Goal: Task Accomplishment & Management: Manage account settings

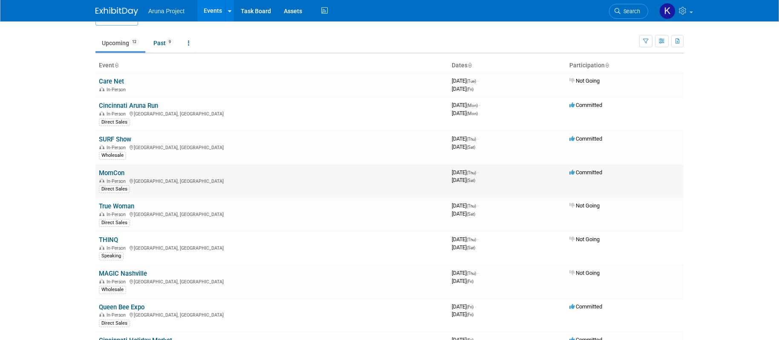
scroll to position [21, 0]
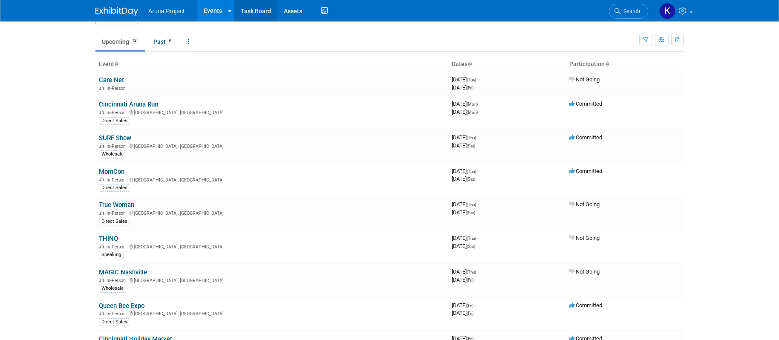
click at [252, 17] on link "Task Board" at bounding box center [255, 10] width 43 height 21
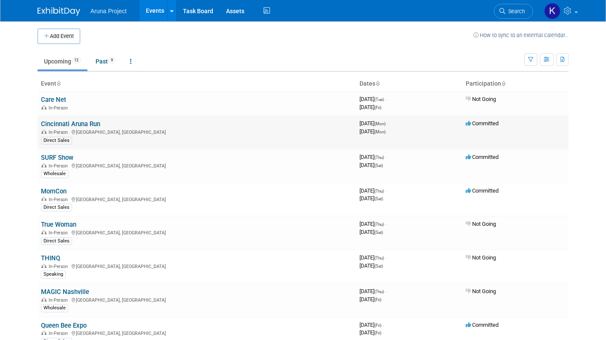
scroll to position [2, 0]
click at [48, 193] on link "MomCon" at bounding box center [54, 191] width 26 height 8
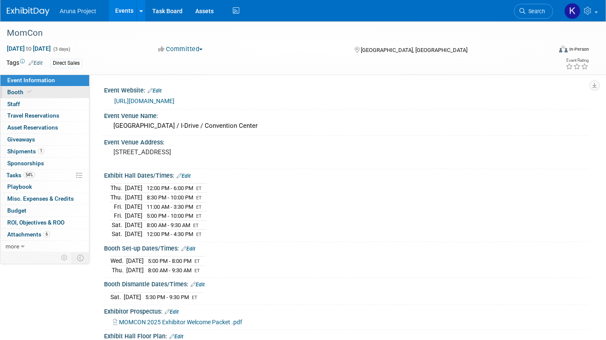
click at [16, 93] on span "Booth" at bounding box center [20, 92] width 26 height 7
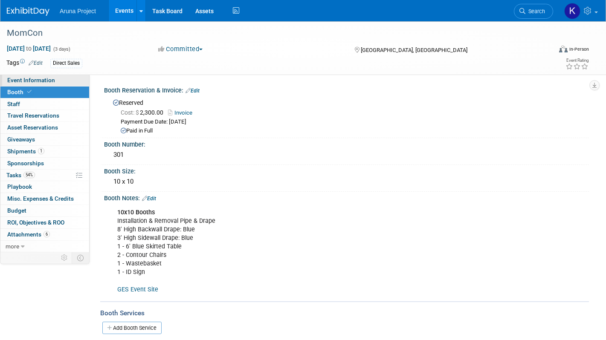
click at [23, 81] on span "Event Information" at bounding box center [31, 80] width 48 height 7
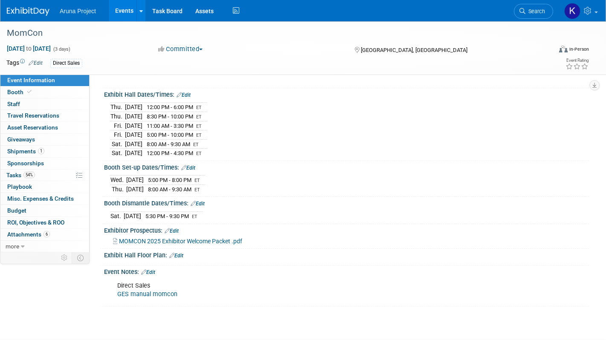
scroll to position [90, 0]
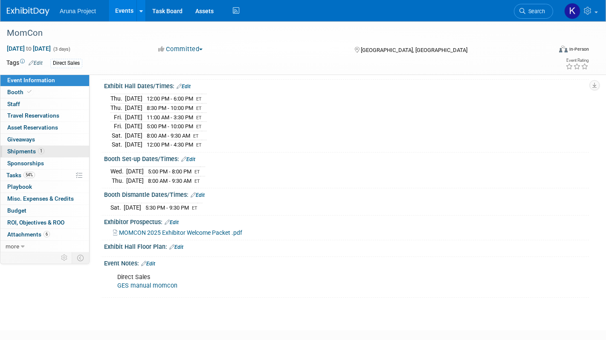
click at [47, 152] on link "1 Shipments 1" at bounding box center [44, 152] width 89 height 12
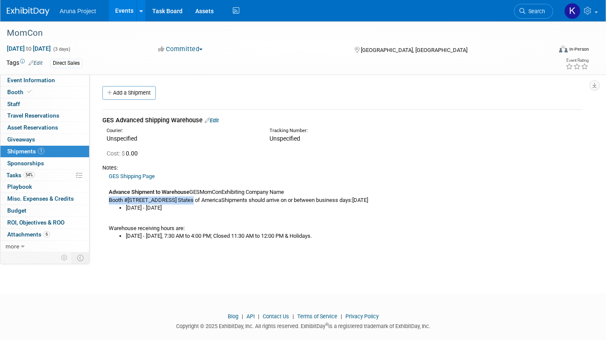
drag, startPoint x: 107, startPoint y: 200, endPoint x: 188, endPoint y: 200, distance: 81.0
click at [188, 200] on div "GES Shipping Page Advance Shipment to Warehouse GESMomConExhibiting Company Nam…" at bounding box center [342, 206] width 480 height 69
click at [20, 92] on span "Booth" at bounding box center [20, 92] width 26 height 7
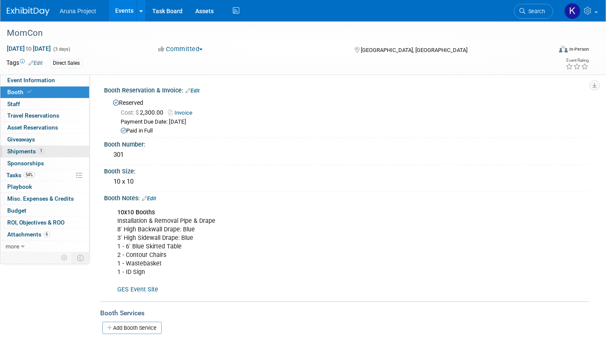
click at [52, 153] on link "1 Shipments 1" at bounding box center [44, 152] width 89 height 12
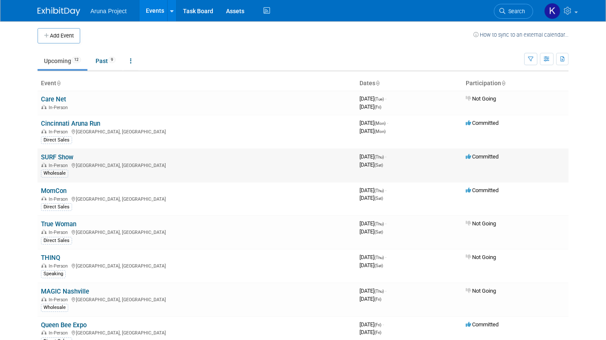
click at [68, 156] on link "SURF Show" at bounding box center [57, 157] width 32 height 8
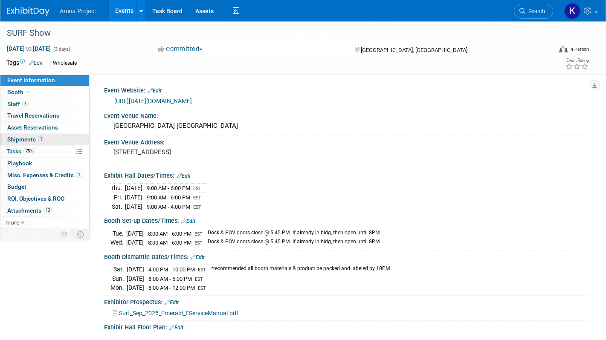
click at [51, 141] on link "1 Shipments 1" at bounding box center [44, 140] width 89 height 12
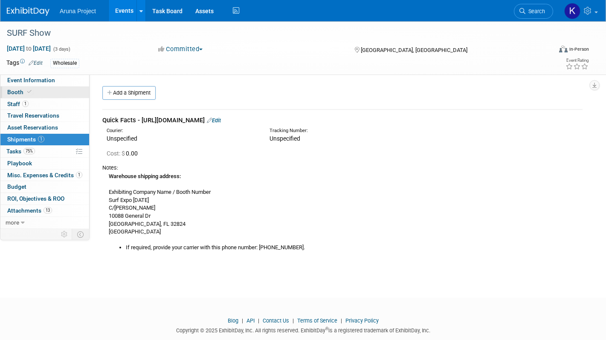
click at [43, 92] on link "Booth" at bounding box center [44, 93] width 89 height 12
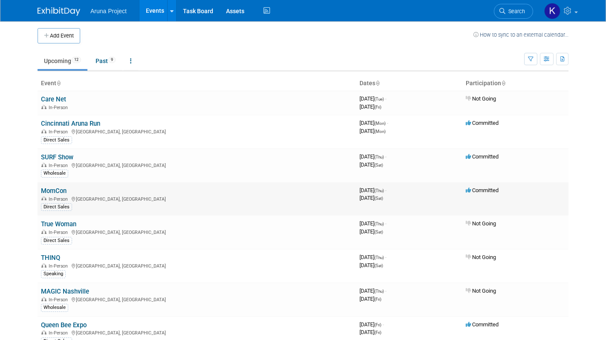
click at [56, 192] on link "MomCon" at bounding box center [54, 191] width 26 height 8
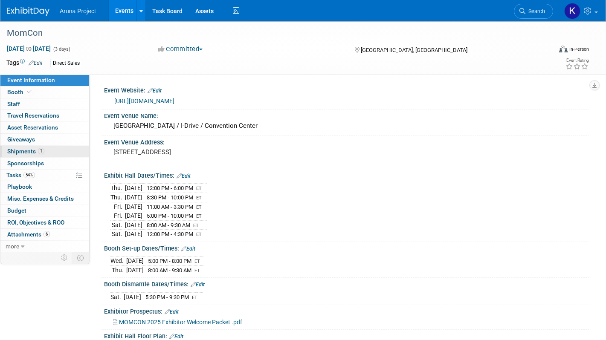
click at [30, 150] on span "Shipments 1" at bounding box center [25, 151] width 37 height 7
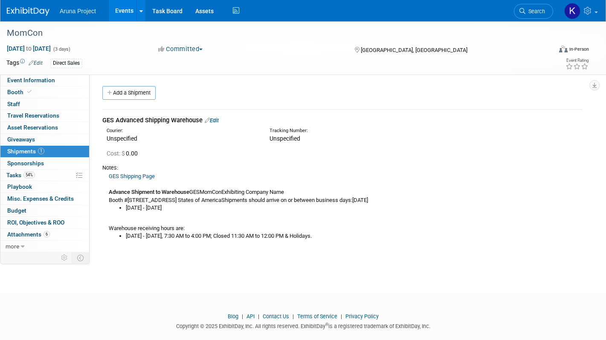
click at [140, 197] on div "GES Shipping Page Advance Shipment to Warehouse GESMomConExhibiting Company Nam…" at bounding box center [342, 206] width 480 height 69
click at [216, 120] on link "Edit" at bounding box center [212, 120] width 14 height 6
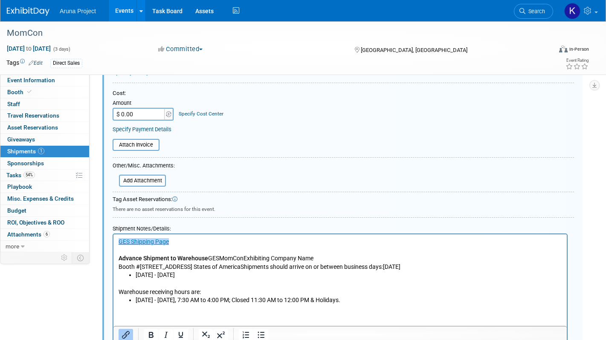
scroll to position [190, 0]
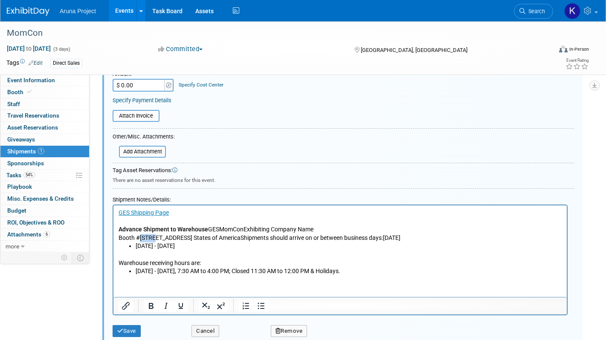
drag, startPoint x: 154, startPoint y: 237, endPoint x: 141, endPoint y: 237, distance: 13.2
click at [141, 237] on p "GES Shipping Page Advance Shipment to Warehouse GESMomConExhibiting Company Nam…" at bounding box center [340, 225] width 443 height 33
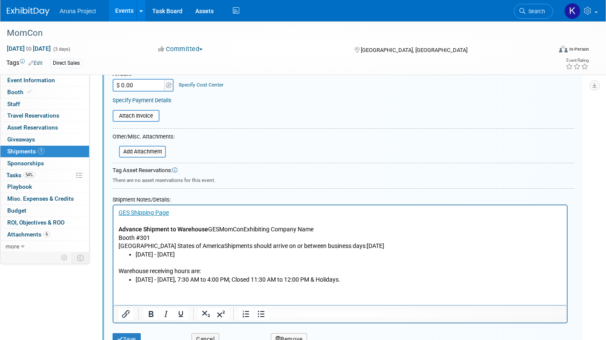
click at [158, 245] on p "Mandarin DriveOrlando, FL 32819United States of AmericaShipments should arrive …" at bounding box center [340, 246] width 443 height 9
click at [208, 247] on p "Mandarin Drive Orlando, FL 32819United States of AmericaShipments should arrive…" at bounding box center [340, 246] width 443 height 9
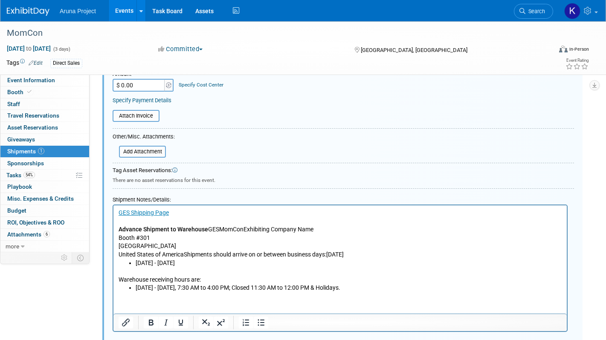
click at [185, 255] on p "United States of AmericaShipments should arrive on or between business days:Thu…" at bounding box center [340, 255] width 443 height 9
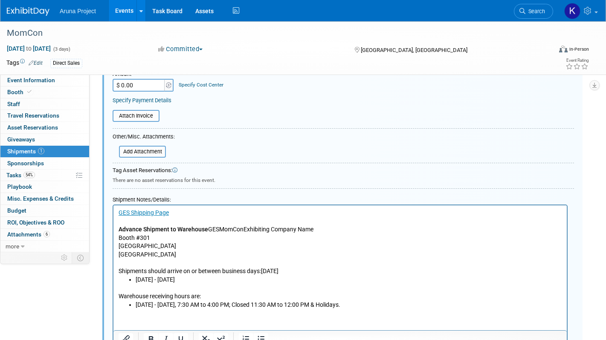
click at [208, 230] on p "GES Shipping Page Advance Shipment to Warehouse GESMomConExhibiting Company Nam…" at bounding box center [340, 225] width 443 height 33
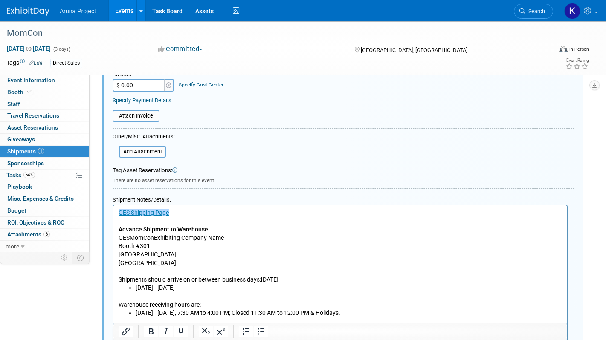
click at [142, 214] on link "GES Shipping Page" at bounding box center [144, 212] width 50 height 7
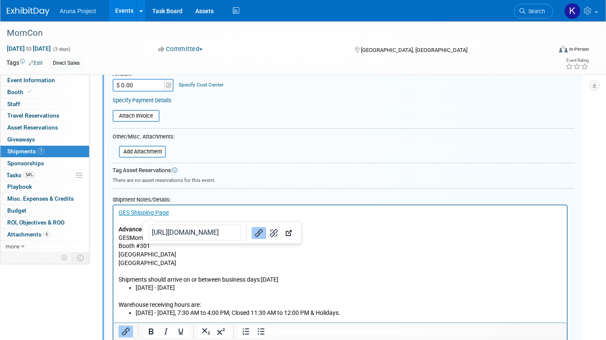
click at [343, 227] on p "GES Shipping Page Advance Shipment to Warehouse" at bounding box center [340, 221] width 443 height 25
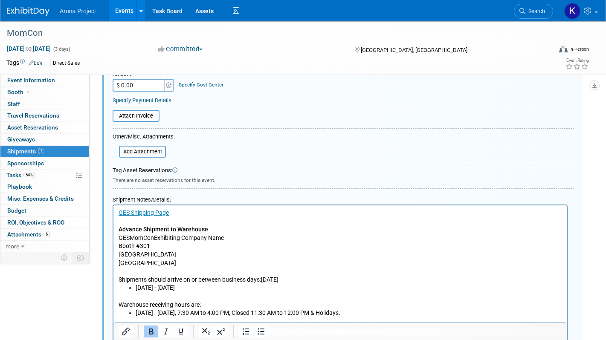
scroll to position [330, 0]
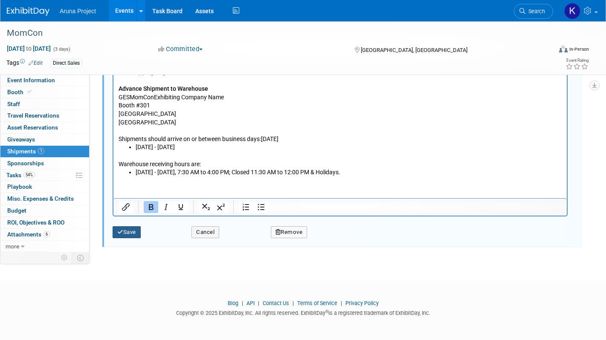
click at [118, 232] on icon "submit" at bounding box center [120, 232] width 6 height 6
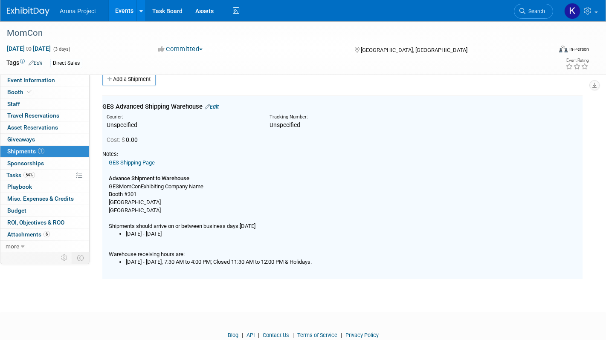
scroll to position [13, 0]
click at [145, 162] on link "GES Shipping Page" at bounding box center [132, 163] width 46 height 6
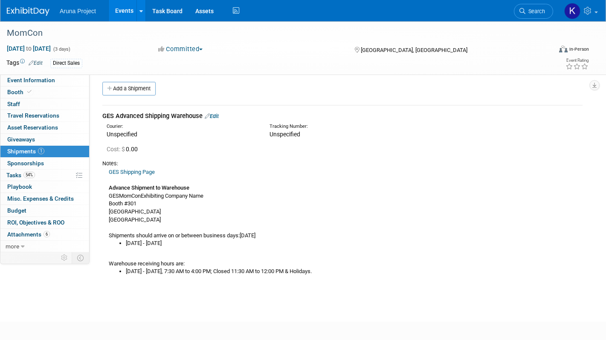
scroll to position [0, 0]
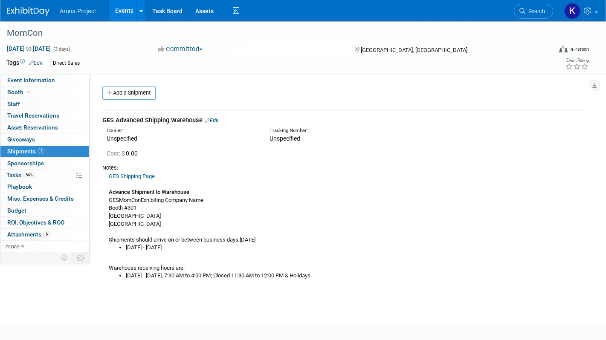
click at [210, 119] on icon at bounding box center [207, 121] width 5 height 6
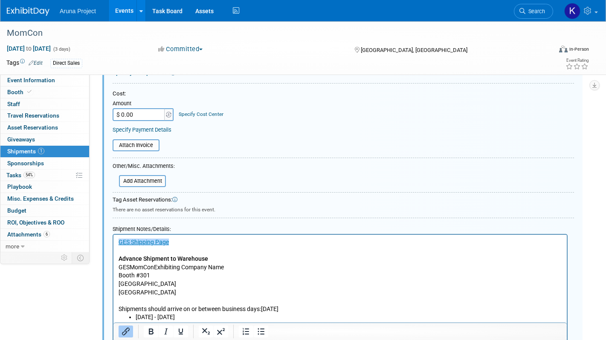
scroll to position [226, 0]
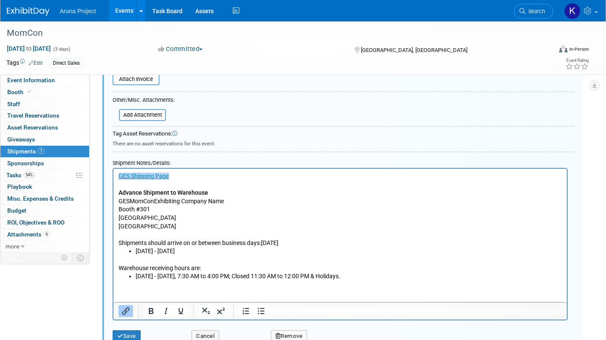
click at [120, 217] on p "﻿GES Shipping Page Advance Shipment to Warehouse GESMomConExhibiting Company Na…" at bounding box center [340, 209] width 443 height 75
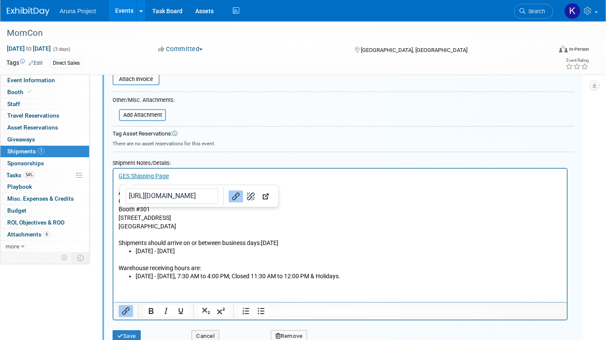
click at [240, 225] on p "GES Shipping Page Advance Shipment to Warehouse GESMomConExhibiting Company Nam…" at bounding box center [340, 209] width 443 height 75
click at [132, 217] on p "GES Shipping Page Advance Shipment to Warehouse GESMomConExhibiting Company Nam…" at bounding box center [340, 209] width 443 height 75
click at [260, 226] on p "GES Shipping Page Advance Shipment to Warehouse GESMomConExhibiting Company Nam…" at bounding box center [340, 209] width 443 height 75
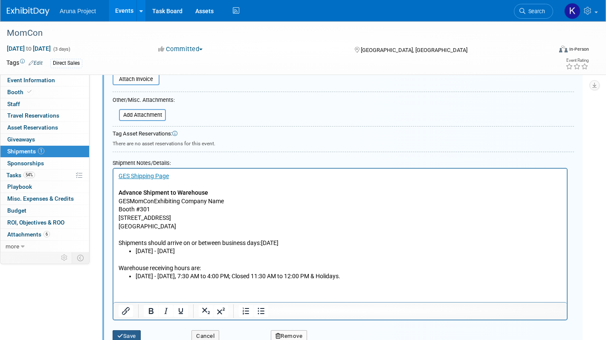
click at [127, 333] on button "Save" at bounding box center [127, 336] width 28 height 12
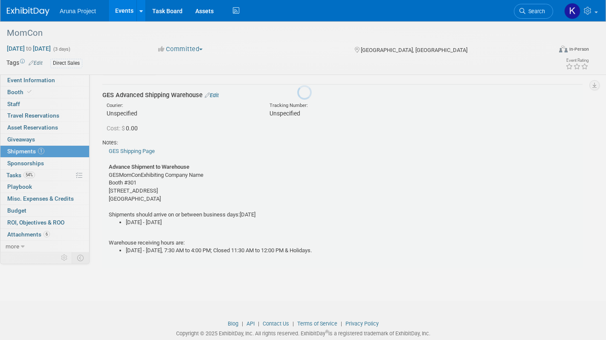
scroll to position [13, 0]
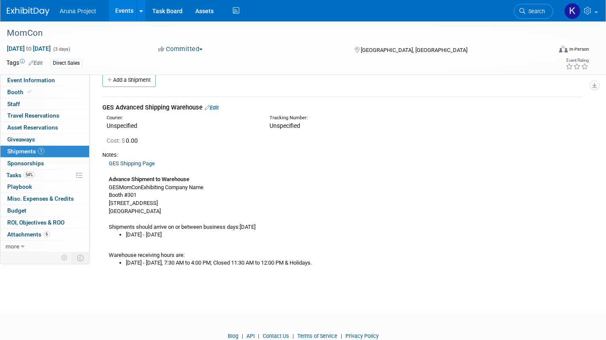
click at [119, 187] on div "GES Shipping Page Advance Shipment to Warehouse GESMomConExhibiting Company Nam…" at bounding box center [342, 213] width 480 height 108
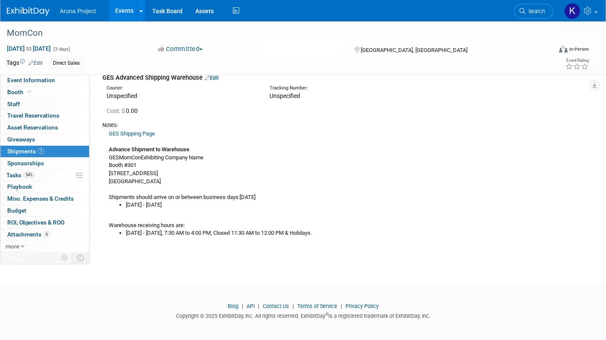
scroll to position [46, 0]
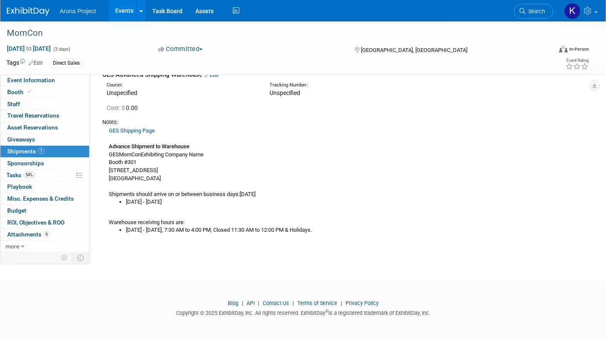
click at [120, 154] on div "GES Shipping Page Advance Shipment to Warehouse GESMomConExhibiting Company Nam…" at bounding box center [342, 180] width 480 height 108
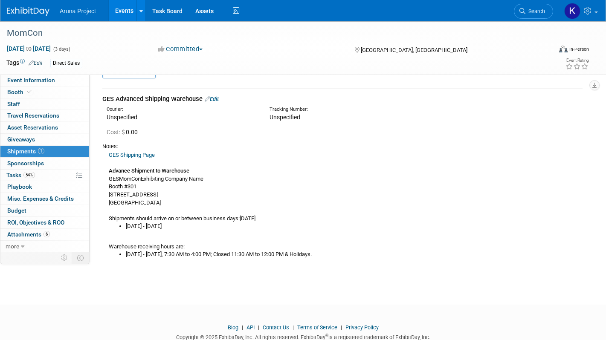
scroll to position [0, 0]
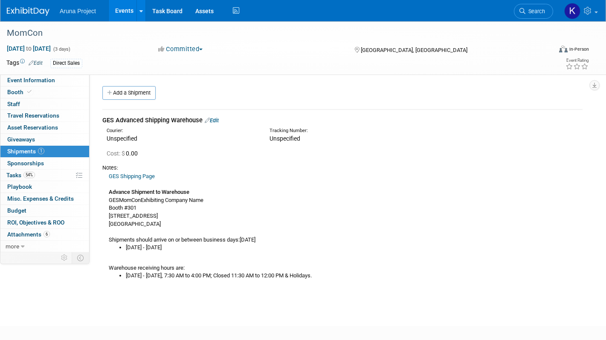
click at [218, 122] on link "Edit" at bounding box center [212, 120] width 14 height 6
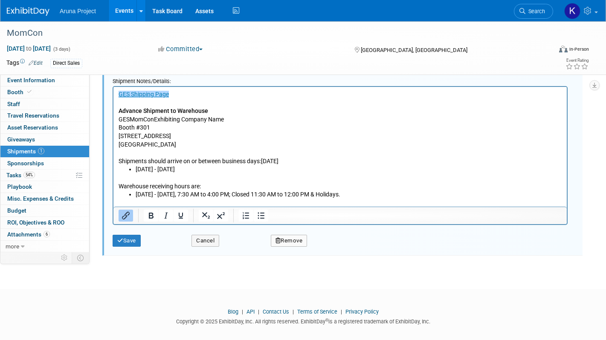
scroll to position [317, 0]
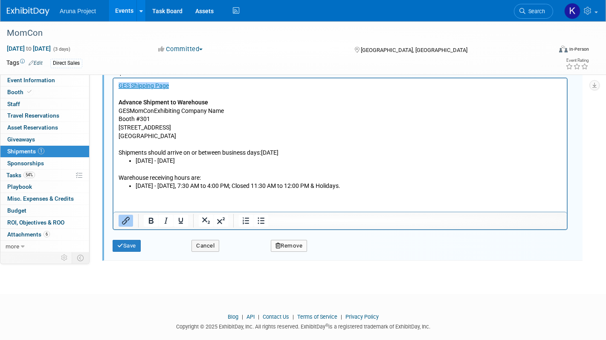
click at [130, 110] on p "﻿ GES Shipping Page Advance Shipment to Warehouse GESMomConExhibiting Company N…" at bounding box center [340, 119] width 443 height 75
drag, startPoint x: 157, startPoint y: 110, endPoint x: 245, endPoint y: 110, distance: 87.4
click at [245, 110] on p "GES Shipping Page Advance Shipment to Warehouse GES MomConExhibiting Company Na…" at bounding box center [340, 119] width 443 height 75
click at [286, 115] on p "GES Shipping Page Advance Shipment to Warehouse GES MomCon Aruna Project Booth …" at bounding box center [340, 119] width 443 height 75
drag, startPoint x: 213, startPoint y: 109, endPoint x: 115, endPoint y: 111, distance: 98.1
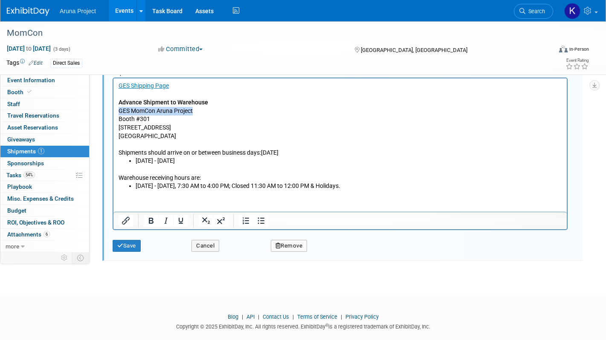
click at [115, 111] on html "GES Shipping Page Advance Shipment to Warehouse GES MomCon Aruna Project Booth …" at bounding box center [339, 134] width 453 height 112
copy p "GES MomCon Aruna Project"
drag, startPoint x: 163, startPoint y: 119, endPoint x: 112, endPoint y: 118, distance: 50.8
click at [113, 118] on html "GES Shipping Page Advance Shipment to Warehouse GES MomCon Aruna Project Booth …" at bounding box center [339, 134] width 453 height 112
copy p "Booth #301"
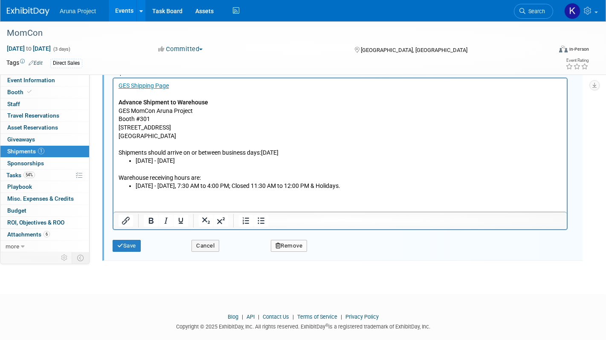
click at [229, 127] on p "GES Shipping Page Advance Shipment to Warehouse GES MomCon Aruna Project Booth …" at bounding box center [340, 119] width 443 height 75
drag, startPoint x: 174, startPoint y: 127, endPoint x: 109, endPoint y: 127, distance: 65.2
click at [113, 127] on html "GES Shipping Page Advance Shipment to Warehouse GES MomCon Aruna Project Booth …" at bounding box center [339, 134] width 453 height 112
copy p "[STREET_ADDRESS]"
click at [176, 123] on p "GES Shipping Page Advance Shipment to Warehouse GES MomCon Aruna Project Booth …" at bounding box center [340, 119] width 443 height 75
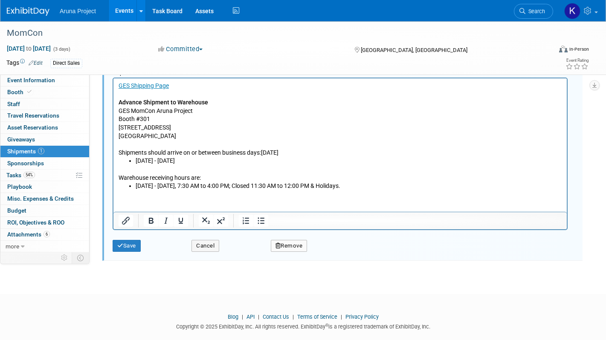
click at [175, 125] on p "GES Shipping Page Advance Shipment to Warehouse GES MomCon Aruna Project Booth …" at bounding box center [340, 119] width 443 height 75
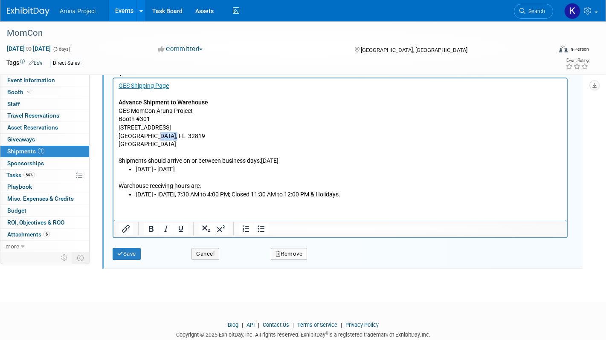
drag, startPoint x: 171, startPoint y: 137, endPoint x: 150, endPoint y: 136, distance: 20.5
click at [150, 136] on p "Orlando, FL 32819 United States of America Shipments should arrive on or betwee…" at bounding box center [340, 148] width 443 height 33
copy p "32819"
drag, startPoint x: 120, startPoint y: 112, endPoint x: 202, endPoint y: 111, distance: 82.3
click at [202, 111] on p "GES Shipping Page Advance Shipment to Warehouse GES MomCon Aruna Project Booth …" at bounding box center [340, 107] width 443 height 50
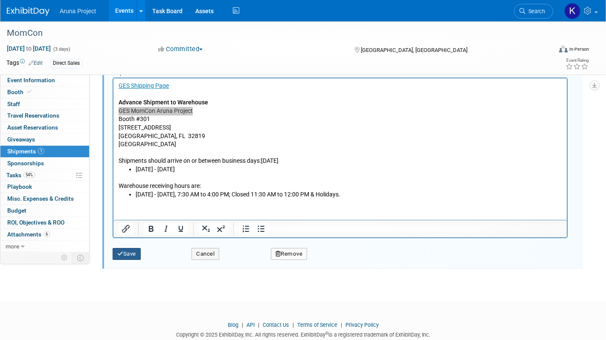
click at [129, 255] on button "Save" at bounding box center [127, 254] width 28 height 12
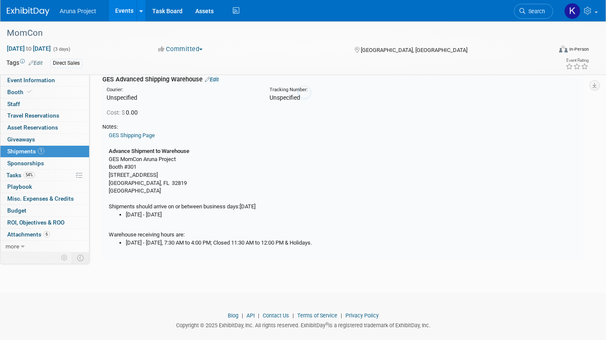
scroll to position [13, 0]
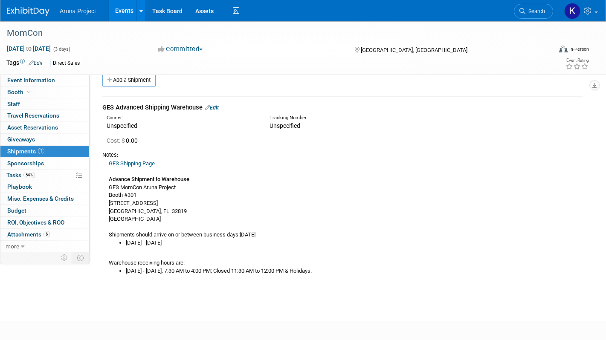
drag, startPoint x: 145, startPoint y: 242, endPoint x: 279, endPoint y: 246, distance: 133.5
click at [279, 246] on li "[DATE] - [DATE]" at bounding box center [354, 243] width 457 height 8
click at [257, 248] on div "GES Shipping Page Advance Shipment to Warehouse GES MomCon Aruna Project Booth …" at bounding box center [342, 217] width 480 height 116
drag, startPoint x: 198, startPoint y: 242, endPoint x: 269, endPoint y: 243, distance: 70.8
click at [269, 243] on li "[DATE] - [DATE]" at bounding box center [354, 243] width 457 height 8
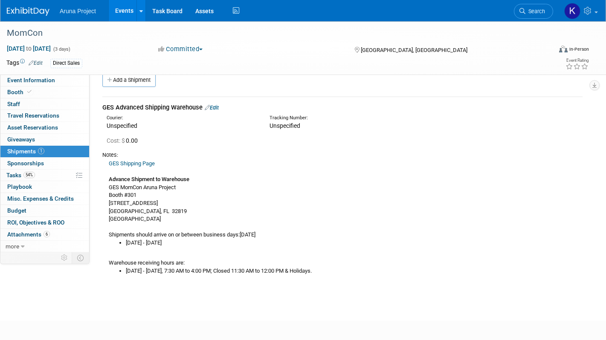
click at [274, 254] on div "GES Shipping Page Advance Shipment to Warehouse GES MomCon Aruna Project Booth …" at bounding box center [342, 217] width 480 height 116
drag, startPoint x: 326, startPoint y: 270, endPoint x: 106, endPoint y: 266, distance: 220.5
click at [106, 266] on div "GES Shipping Page Advance Shipment to Warehouse GES MomCon Aruna Project Booth …" at bounding box center [342, 217] width 480 height 116
copy div "Warehouse receiving hours are: Monday - Friday, 7:30 AM to 4:00 PM; Closed 11:3…"
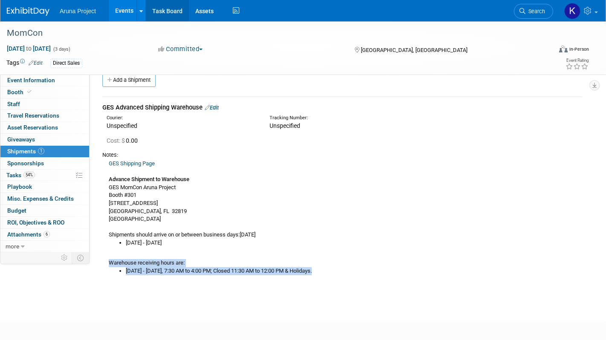
click at [167, 11] on link "Task Board" at bounding box center [167, 10] width 43 height 21
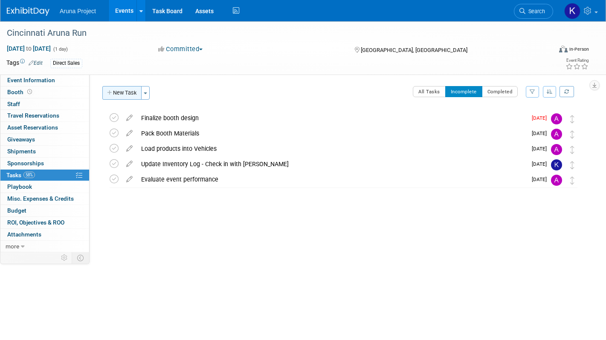
click at [104, 91] on button "New Task" at bounding box center [121, 93] width 39 height 14
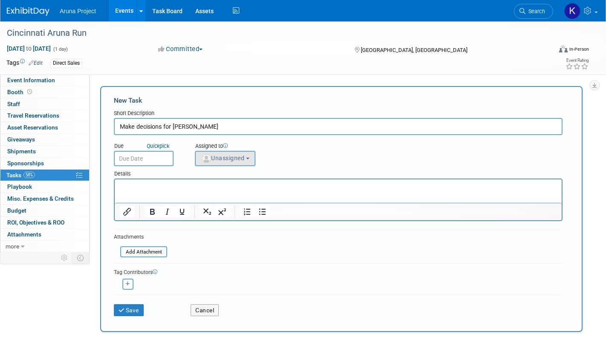
type input "Make decisions for Vahida"
click at [208, 162] on img "button" at bounding box center [206, 158] width 9 height 9
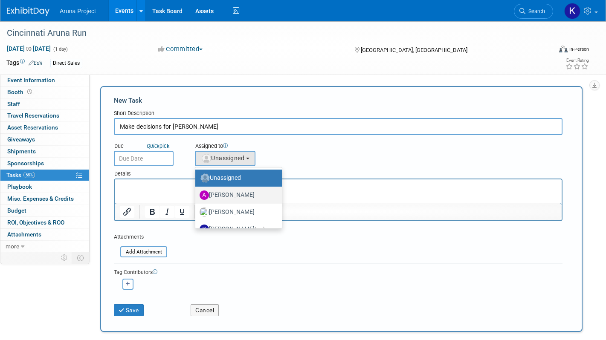
click at [226, 200] on label "[PERSON_NAME]" at bounding box center [237, 195] width 74 height 14
click at [197, 197] on input "[PERSON_NAME]" at bounding box center [194, 194] width 6 height 6
select select "c9b2e516-b75d-4d12-a7d6-640a1f0054c5"
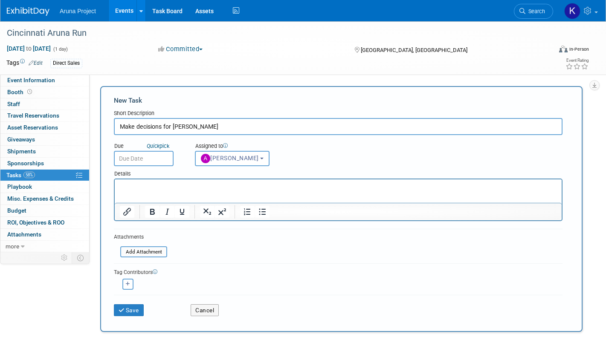
click at [165, 160] on input "text" at bounding box center [144, 158] width 60 height 15
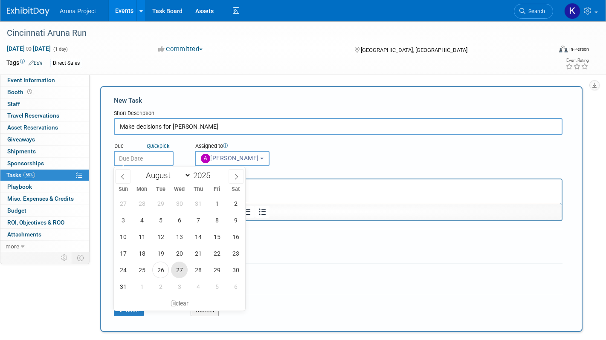
click at [178, 272] on span "27" at bounding box center [179, 270] width 17 height 17
type input "Aug 27, 2025"
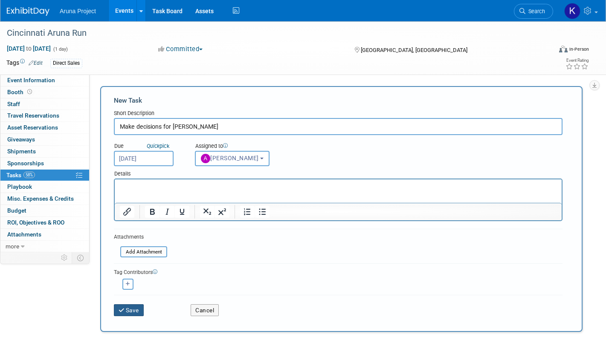
click at [137, 314] on button "Save" at bounding box center [129, 310] width 30 height 12
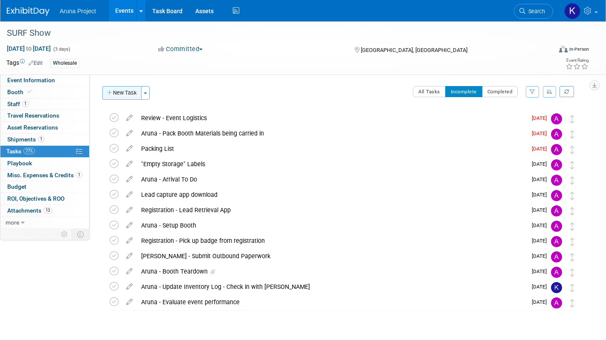
click at [133, 93] on button "New Task" at bounding box center [121, 93] width 39 height 14
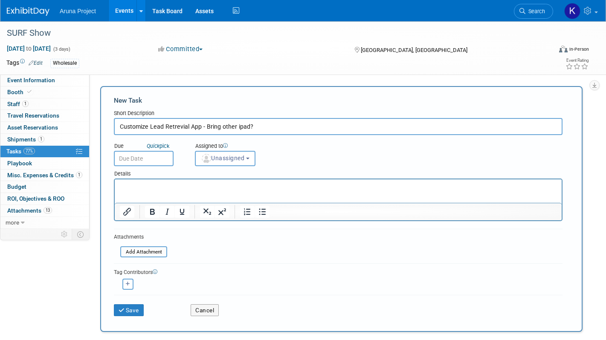
click at [181, 130] on input "Customize Lead Retrevial App - Bring other ipad?" at bounding box center [338, 126] width 449 height 17
type input "Customize Lead Retrieval App - Bring other ipad?"
click at [214, 155] on span "Unassigned" at bounding box center [222, 158] width 43 height 7
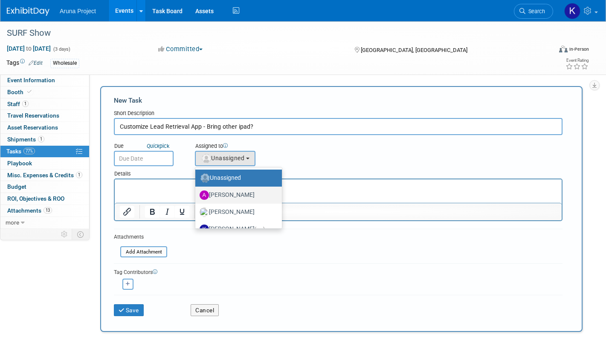
click at [222, 192] on label "[PERSON_NAME]" at bounding box center [237, 195] width 74 height 14
click at [197, 192] on input "[PERSON_NAME]" at bounding box center [194, 194] width 6 height 6
select select "c9b2e516-b75d-4d12-a7d6-640a1f0054c5"
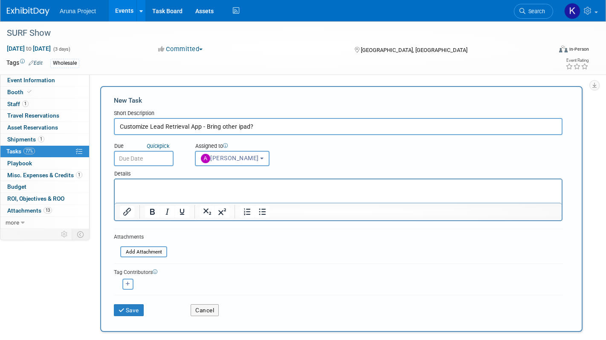
click at [138, 154] on input "text" at bounding box center [144, 158] width 60 height 15
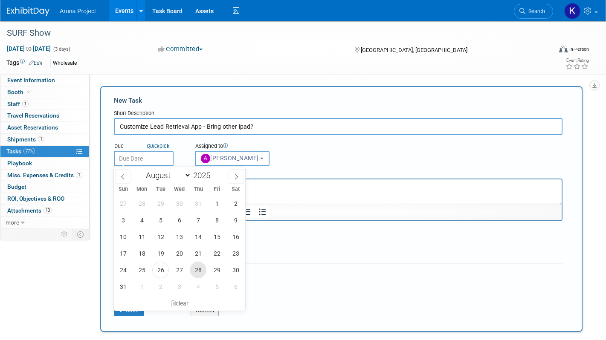
click at [200, 269] on span "28" at bounding box center [198, 270] width 17 height 17
type input "Aug 28, 2025"
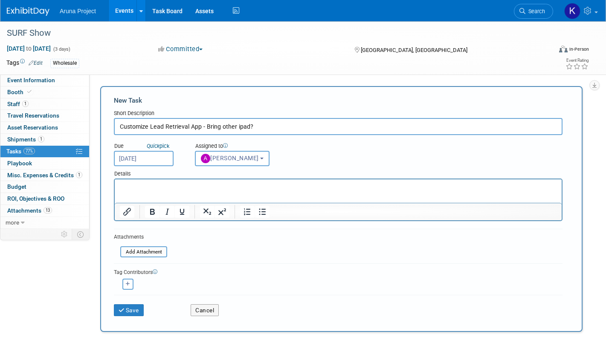
click at [240, 127] on input "Customize Lead Retrieval App - Bring other ipad?" at bounding box center [338, 126] width 449 height 17
type input "Customize Lead Retrieval App - Bring other iPad?"
click at [126, 305] on button "Save" at bounding box center [129, 310] width 30 height 12
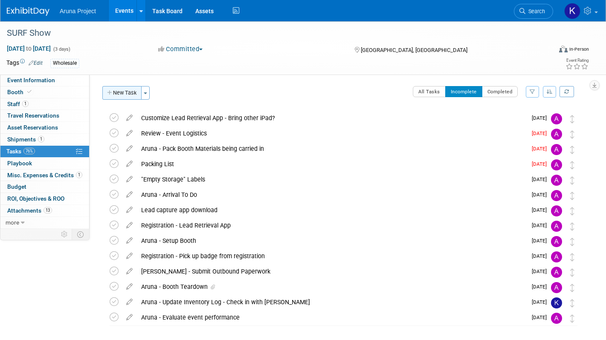
click at [113, 96] on button "New Task" at bounding box center [121, 93] width 39 height 14
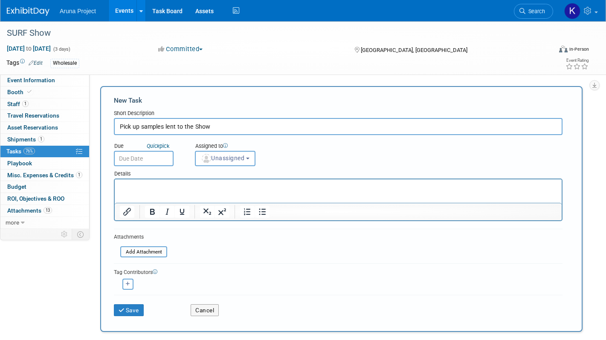
type input "Pick up samples lent to the Show"
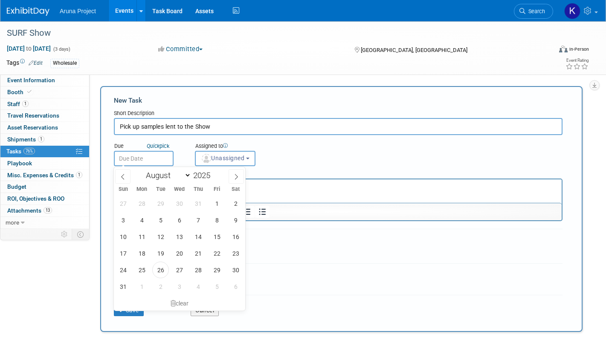
click at [139, 157] on input "text" at bounding box center [144, 158] width 60 height 15
click at [236, 177] on icon at bounding box center [236, 177] width 6 height 6
select select "8"
click at [233, 204] on span "6" at bounding box center [235, 203] width 17 height 17
type input "[DATE]"
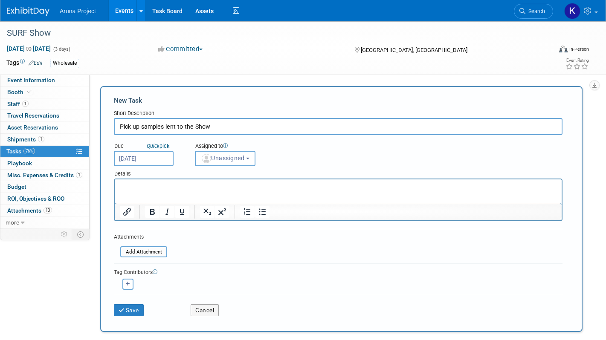
click at [165, 128] on input "Pick up samples lent to the Show" at bounding box center [338, 126] width 449 height 17
type input "Pick up samples [PERSON_NAME] to the Show"
click at [177, 190] on p "Rich Text Area. Press ALT-0 for help." at bounding box center [338, 187] width 437 height 9
click at [217, 151] on div "Assigned to <img src="https://www.exhibitday.com/Images/Unassigned-User-Icon.pn…" at bounding box center [246, 153] width 116 height 28
click at [224, 161] on span "Unassigned" at bounding box center [222, 158] width 43 height 7
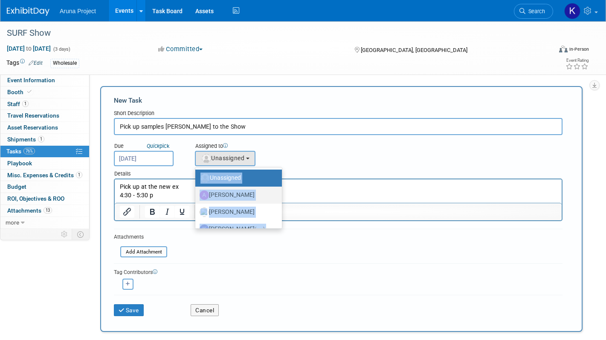
click at [223, 188] on link "[PERSON_NAME]" at bounding box center [238, 195] width 87 height 17
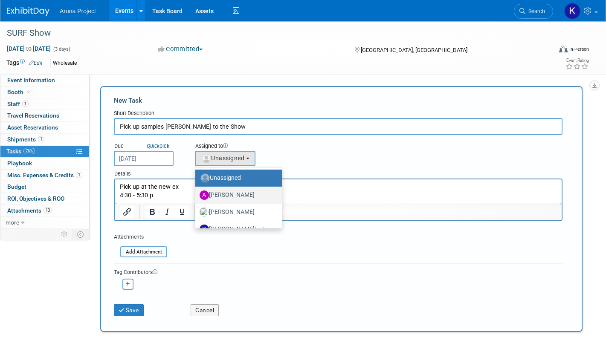
click at [224, 196] on label "[PERSON_NAME]" at bounding box center [237, 195] width 74 height 14
click at [197, 196] on input "[PERSON_NAME]" at bounding box center [194, 194] width 6 height 6
select select "c9b2e516-b75d-4d12-a7d6-640a1f0054c5"
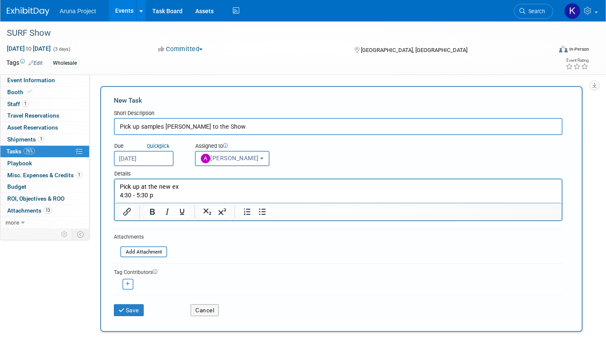
click at [182, 189] on p "Pick up at the new ex" at bounding box center [338, 187] width 437 height 9
click at [135, 304] on button "Save" at bounding box center [129, 310] width 30 height 12
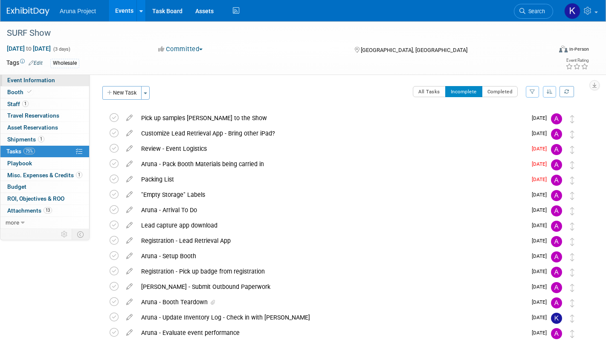
click at [32, 80] on span "Event Information" at bounding box center [31, 80] width 48 height 7
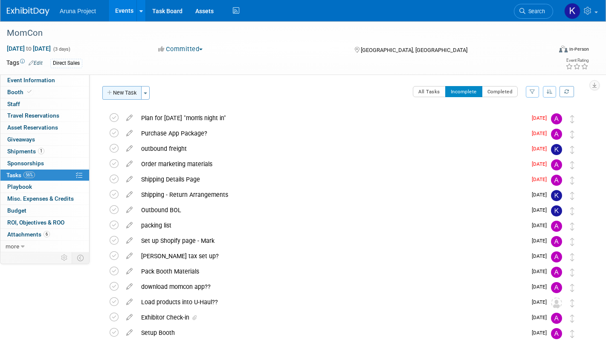
click at [118, 99] on button "New Task" at bounding box center [121, 93] width 39 height 14
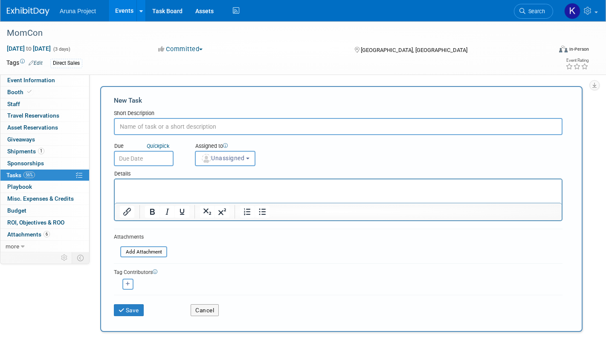
type input "w"
type input "c"
type input "work with [PERSON_NAME] to price freight"
click at [240, 158] on span "Unassigned" at bounding box center [222, 158] width 43 height 7
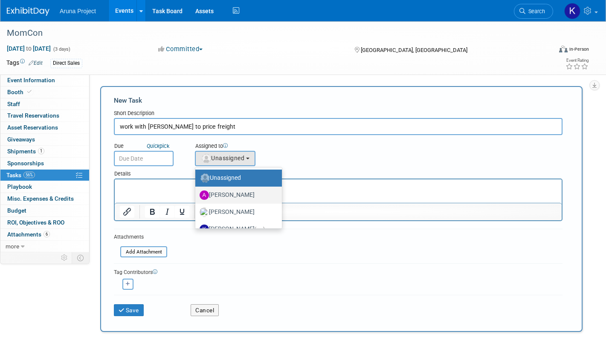
click at [233, 189] on label "[PERSON_NAME]" at bounding box center [237, 195] width 74 height 14
click at [197, 191] on input "[PERSON_NAME]" at bounding box center [194, 194] width 6 height 6
select select "c9b2e516-b75d-4d12-a7d6-640a1f0054c5"
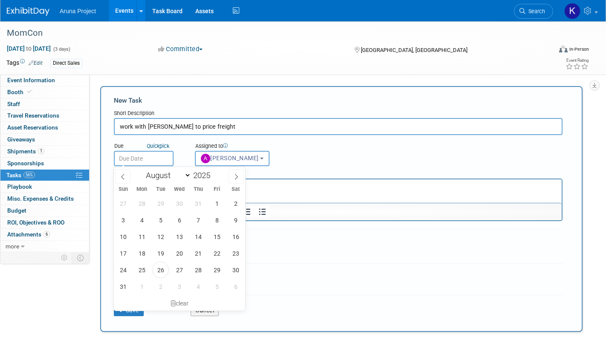
click at [159, 160] on input "text" at bounding box center [144, 158] width 60 height 15
click at [234, 180] on span at bounding box center [236, 176] width 15 height 14
click at [129, 178] on span at bounding box center [122, 176] width 15 height 14
click at [232, 176] on span at bounding box center [236, 176] width 15 height 14
click at [124, 176] on icon at bounding box center [123, 177] width 6 height 6
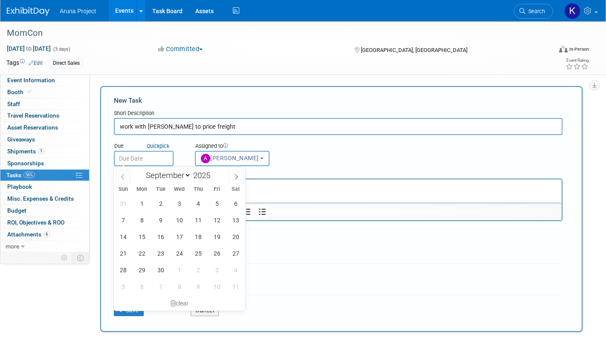
select select "7"
click at [202, 272] on span "28" at bounding box center [198, 270] width 17 height 17
type input "[DATE]"
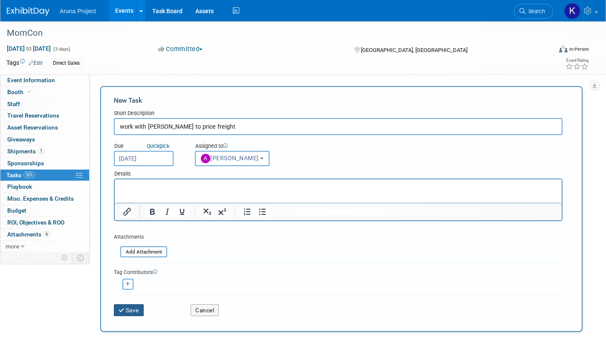
click at [137, 305] on button "Save" at bounding box center [129, 310] width 30 height 12
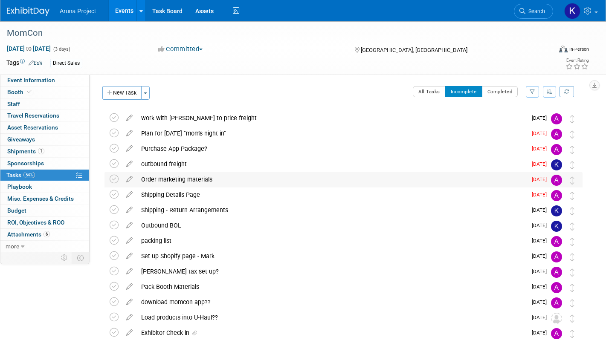
click at [217, 178] on div "Order marketing materials" at bounding box center [332, 179] width 390 height 14
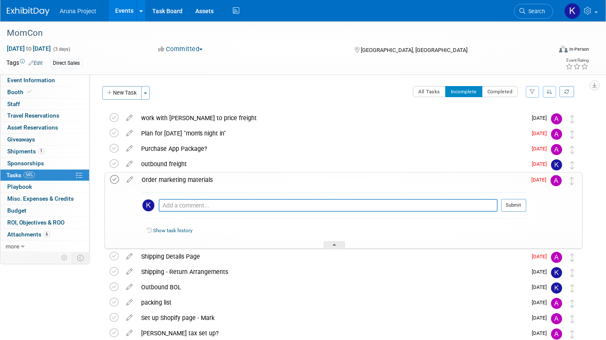
click at [113, 182] on icon at bounding box center [114, 179] width 9 height 9
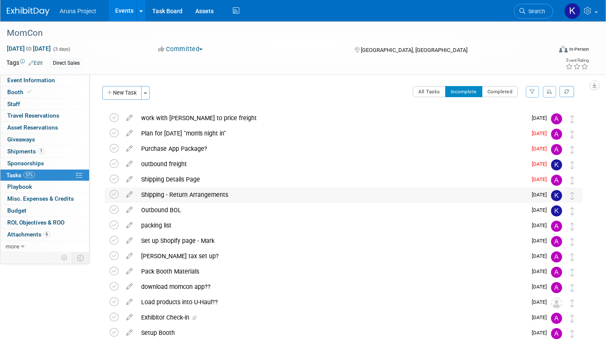
click at [153, 197] on div "Shipping - Return Arrangements" at bounding box center [332, 195] width 390 height 14
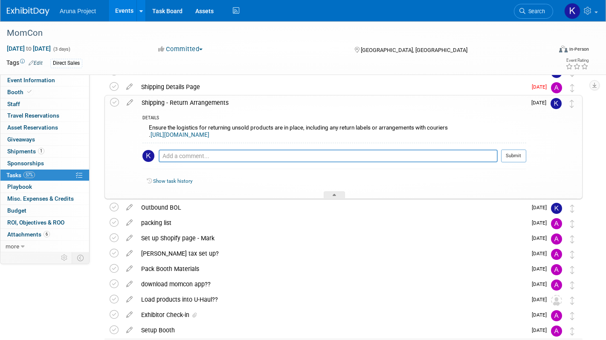
scroll to position [91, 0]
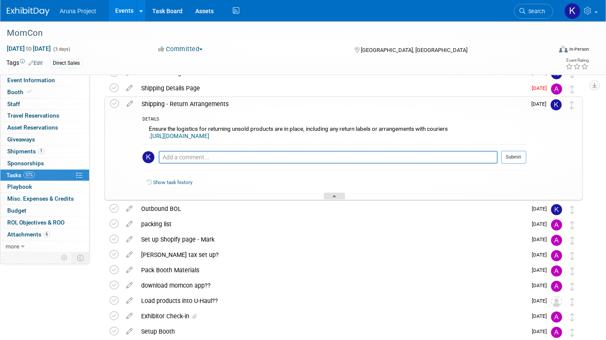
click at [330, 196] on div at bounding box center [334, 196] width 21 height 7
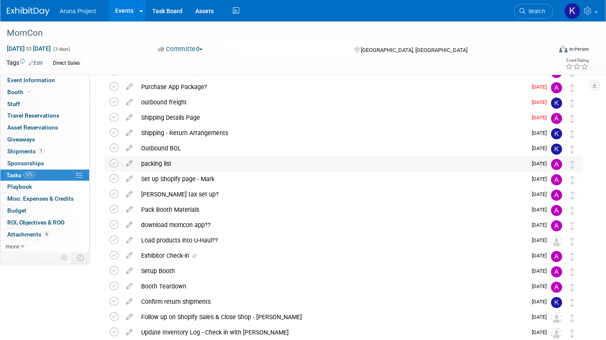
scroll to position [63, 0]
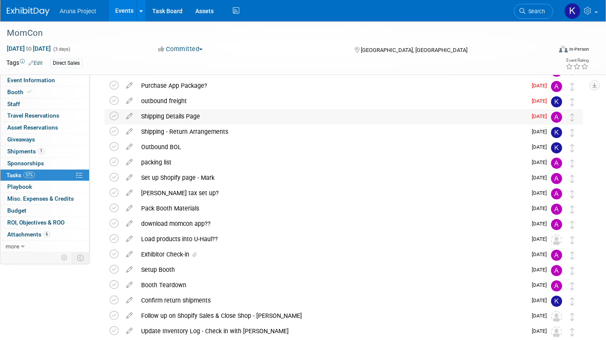
click at [187, 116] on div "Shipping Details Page" at bounding box center [332, 116] width 390 height 14
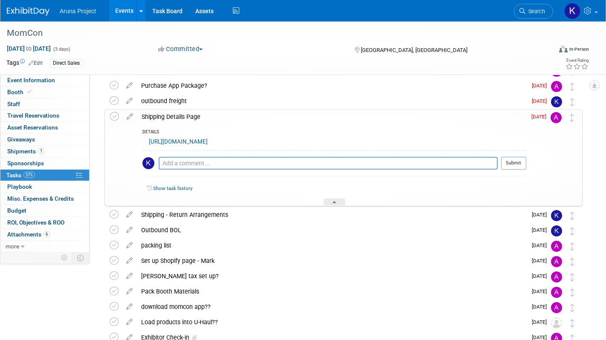
click at [208, 142] on link "[URL][DOMAIN_NAME]" at bounding box center [178, 142] width 59 height 6
click at [23, 155] on link "1 Shipments 1" at bounding box center [44, 152] width 89 height 12
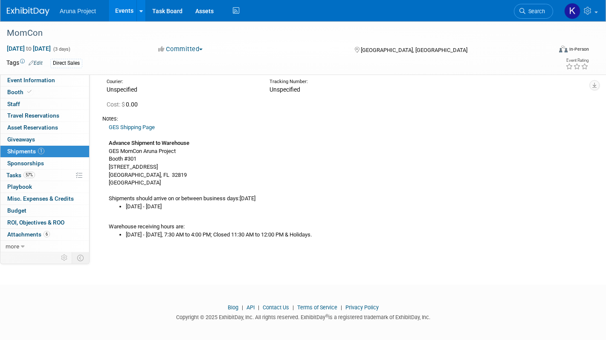
scroll to position [49, 0]
